Goal: Task Accomplishment & Management: Complete application form

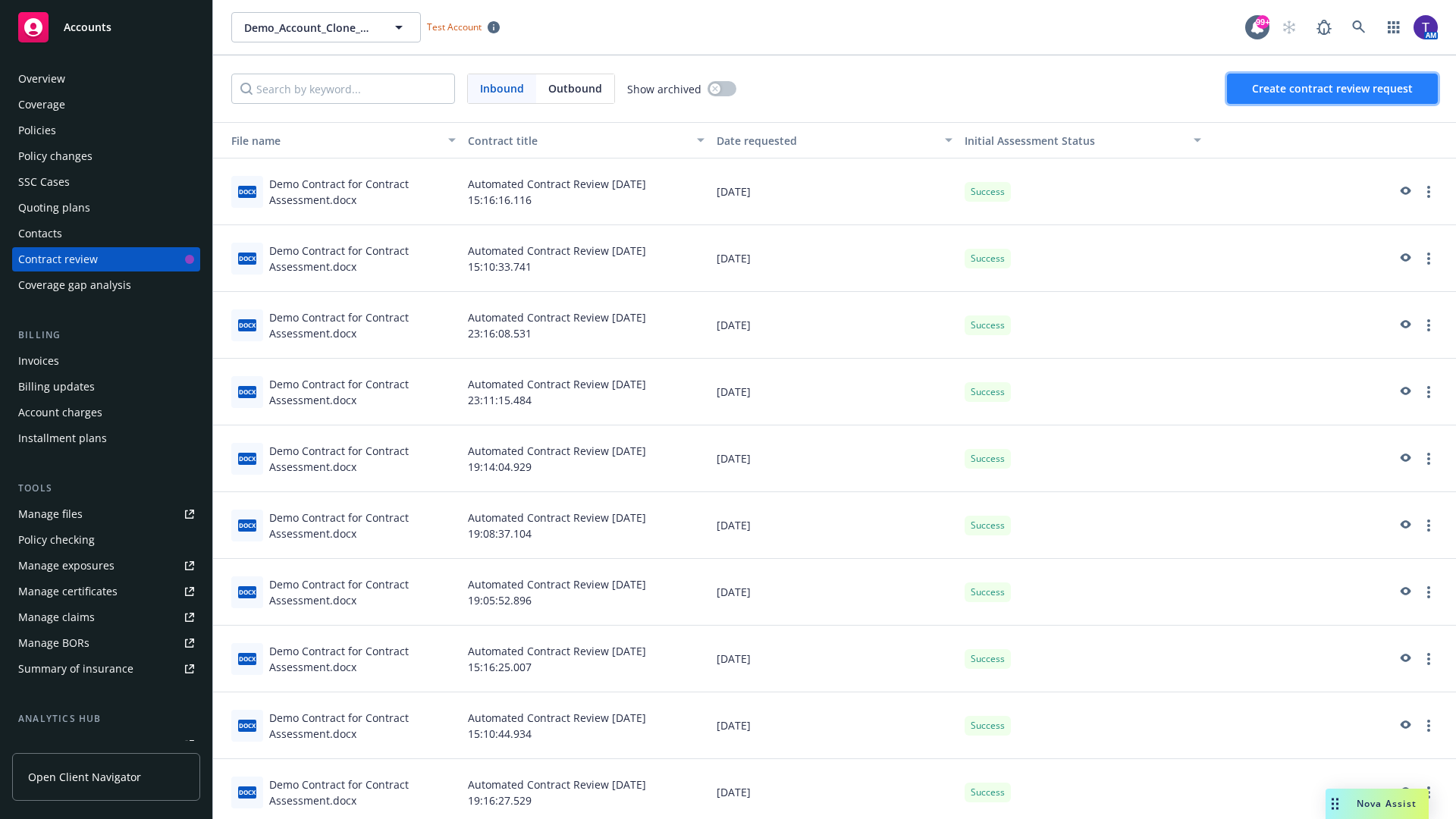
click at [1333, 89] on span "Create contract review request" at bounding box center [1332, 88] width 161 height 14
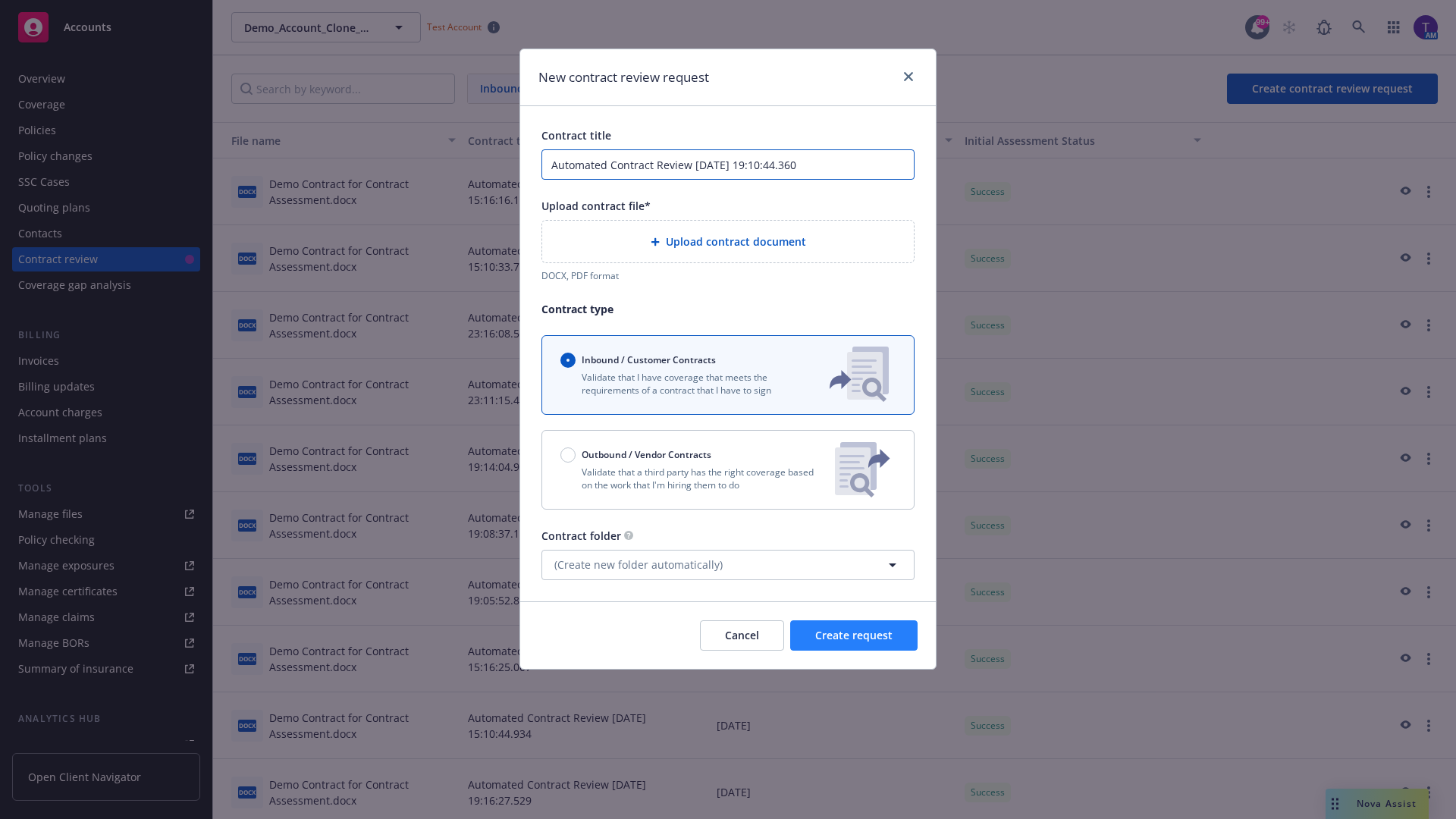
type input "Automated Contract Review [DATE] 19:10:44.360"
click at [728, 470] on p "Validate that a third party has the right coverage based on the work that I'm h…" at bounding box center [691, 478] width 262 height 26
radio input "false"
radio input "true"
click at [854, 642] on span "Create request" at bounding box center [854, 635] width 77 height 14
